Goal: Complete application form

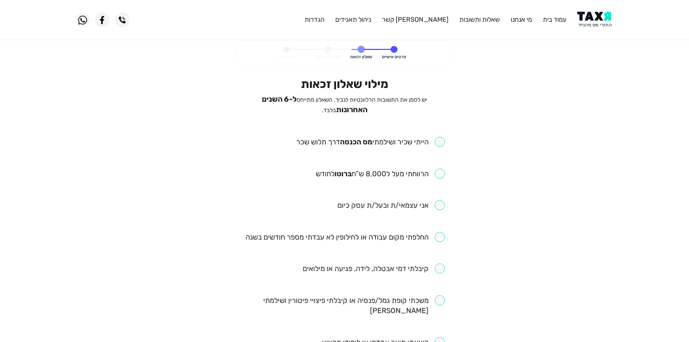
click at [418, 141] on input "checkbox" at bounding box center [370, 142] width 149 height 10
checkbox input "true"
click at [424, 169] on input "checkbox" at bounding box center [380, 174] width 129 height 10
checkbox input "true"
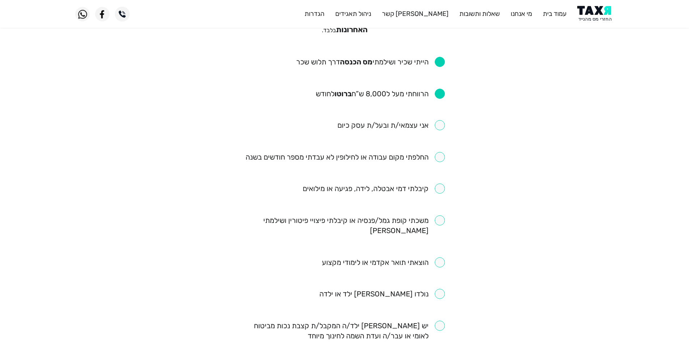
scroll to position [109, 0]
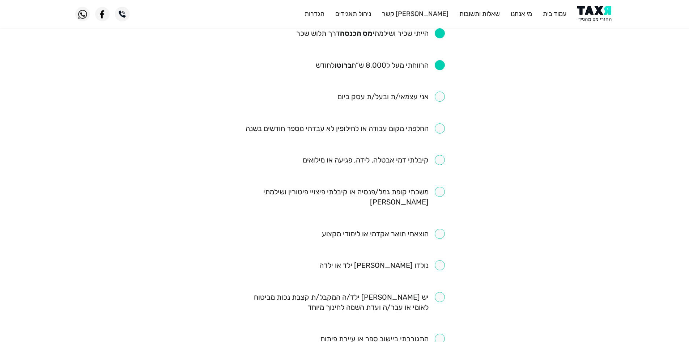
click at [432, 229] on input "checkbox" at bounding box center [383, 234] width 123 height 10
checkbox input "true"
click at [418, 124] on input "checkbox" at bounding box center [345, 128] width 199 height 10
checkbox input "true"
click at [415, 160] on input "checkbox" at bounding box center [374, 160] width 142 height 10
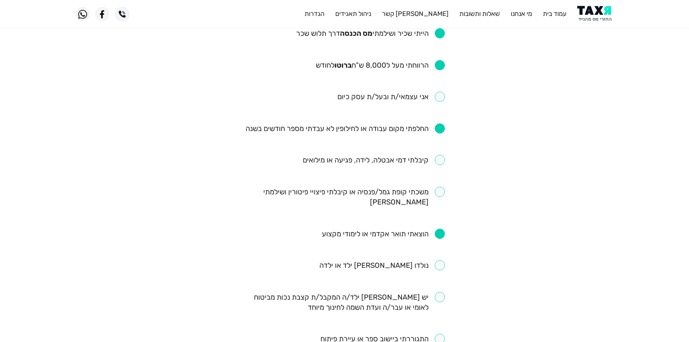
checkbox input "true"
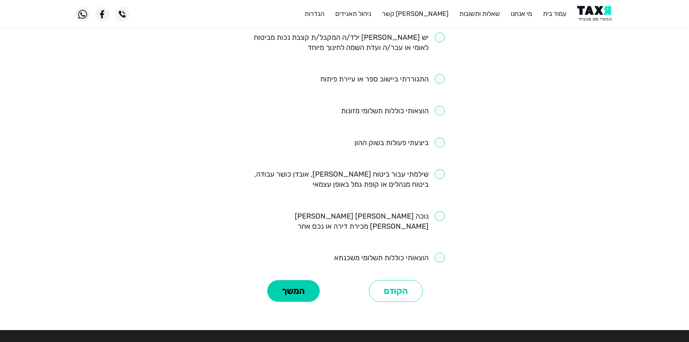
scroll to position [381, 0]
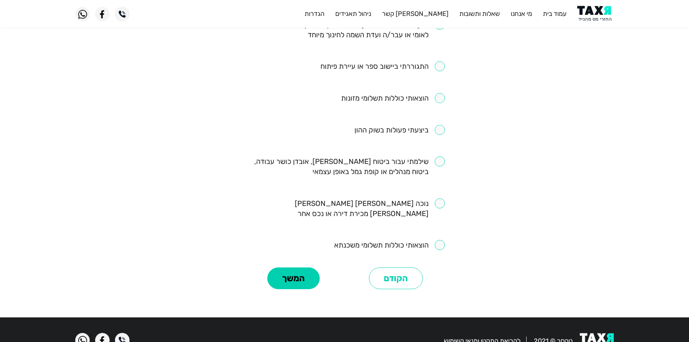
click at [442, 125] on input "checkbox" at bounding box center [400, 130] width 90 height 10
checkbox input "true"
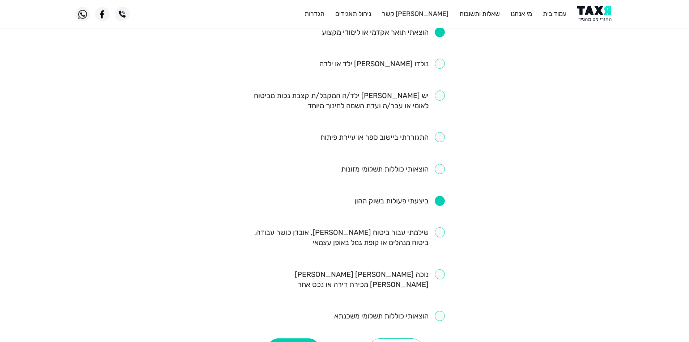
scroll to position [309, 0]
click at [422, 232] on input "checkbox" at bounding box center [345, 239] width 200 height 20
checkbox input "true"
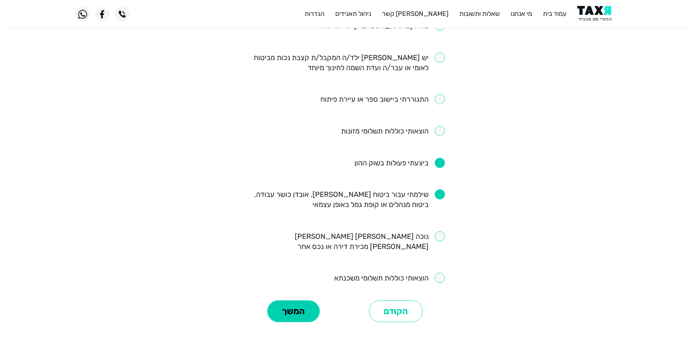
scroll to position [381, 0]
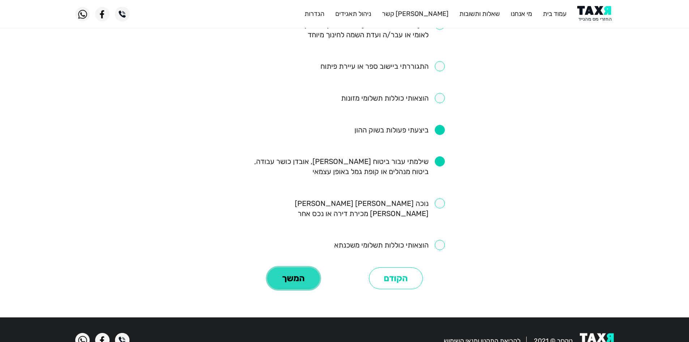
click at [301, 267] on button "המשך" at bounding box center [293, 278] width 52 height 22
